Goal: Contribute content: Contribute content

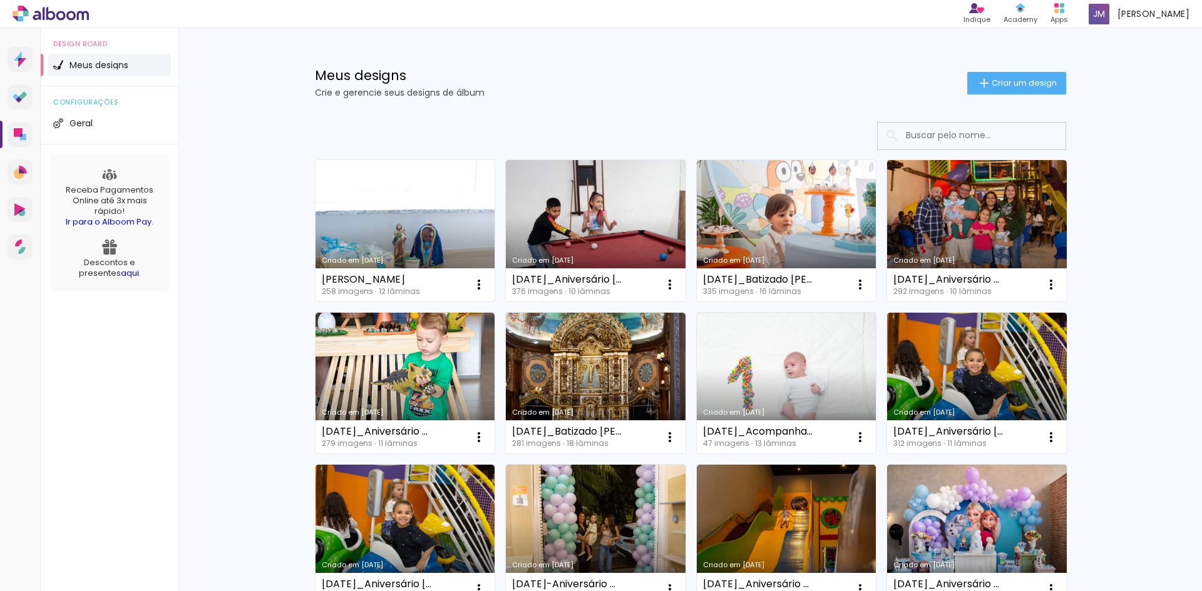
click at [390, 211] on link "Criado em [DATE]" at bounding box center [405, 230] width 180 height 141
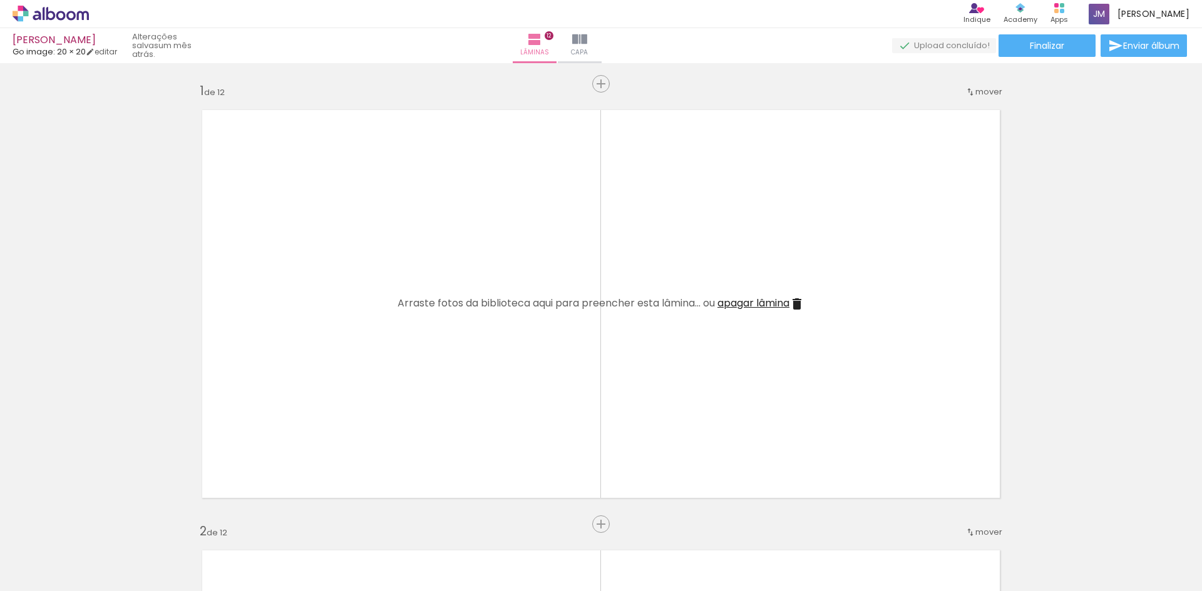
click at [42, 570] on span "Adicionar Fotos" at bounding box center [45, 575] width 38 height 14
click at [0, 0] on input "file" at bounding box center [0, 0] width 0 height 0
click at [38, 572] on span "Adicionar Fotos" at bounding box center [45, 575] width 38 height 14
click at [0, 0] on input "file" at bounding box center [0, 0] width 0 height 0
